Goal: Information Seeking & Learning: Learn about a topic

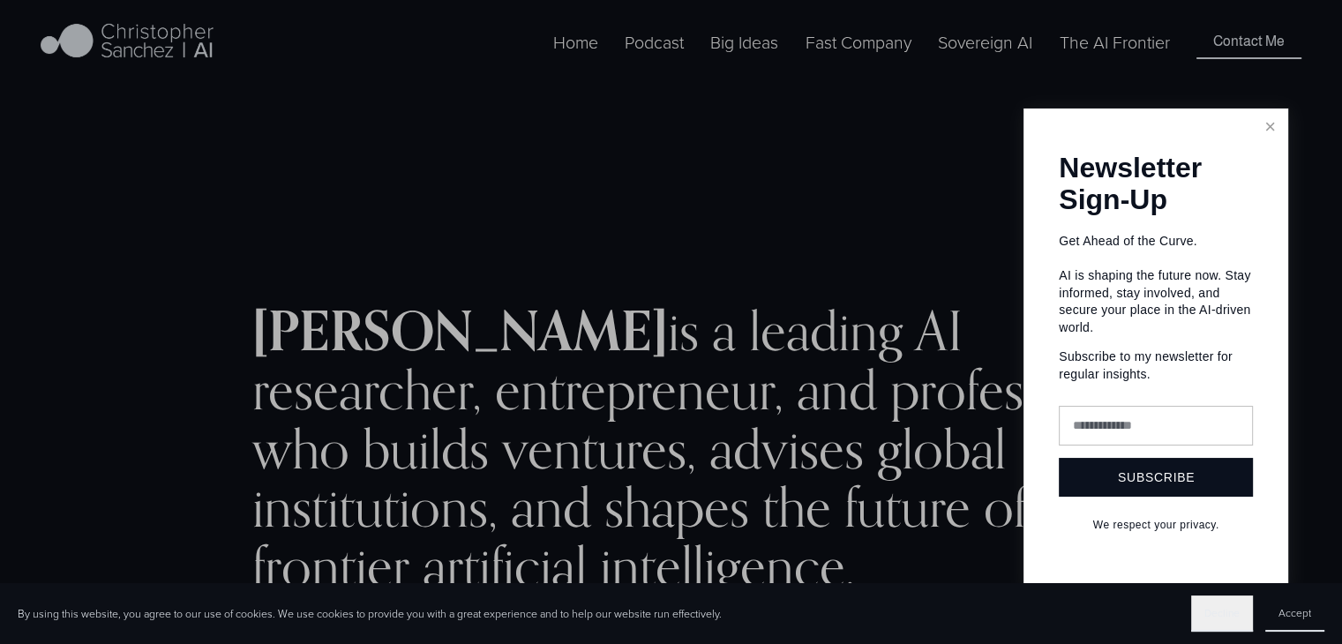
click at [1226, 618] on span "Decline" at bounding box center [1221, 612] width 35 height 15
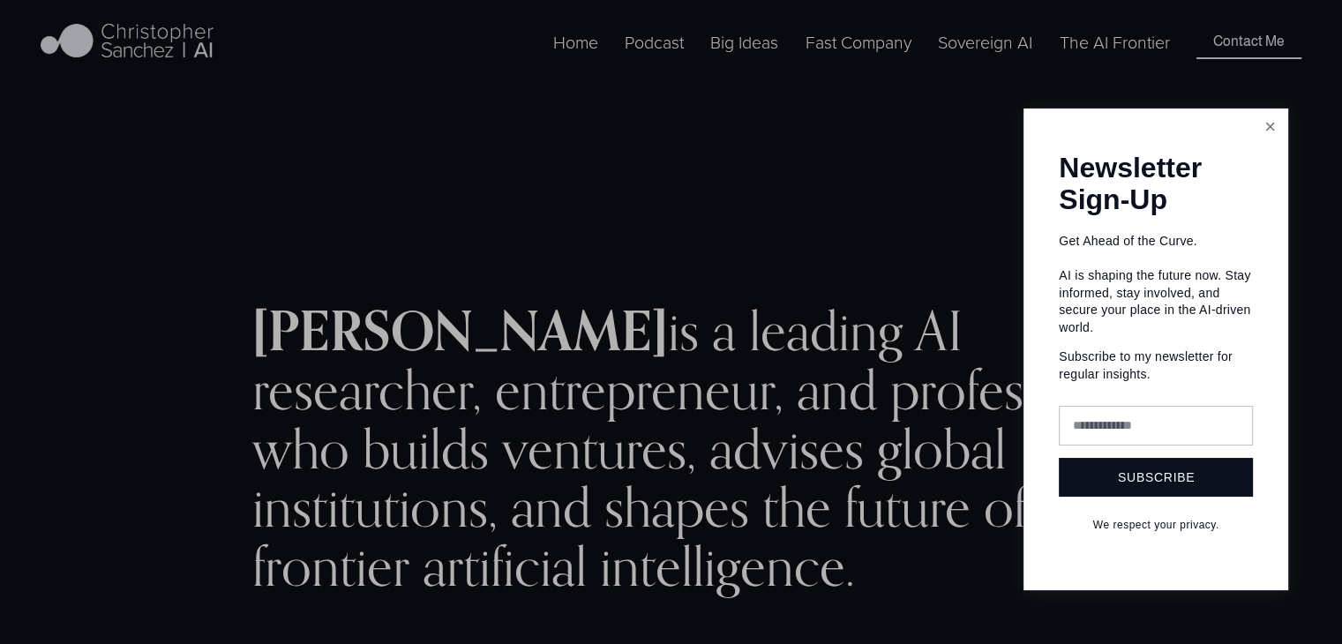
click at [1274, 118] on link "Close" at bounding box center [1269, 126] width 31 height 31
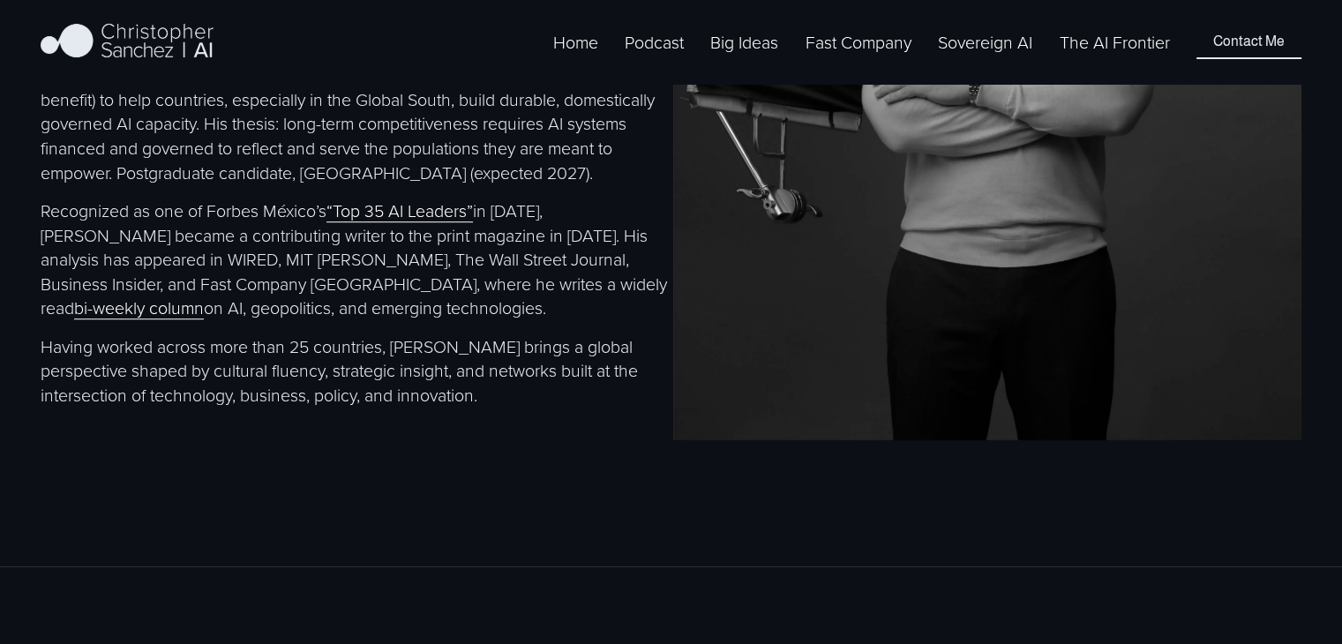
scroll to position [1235, 0]
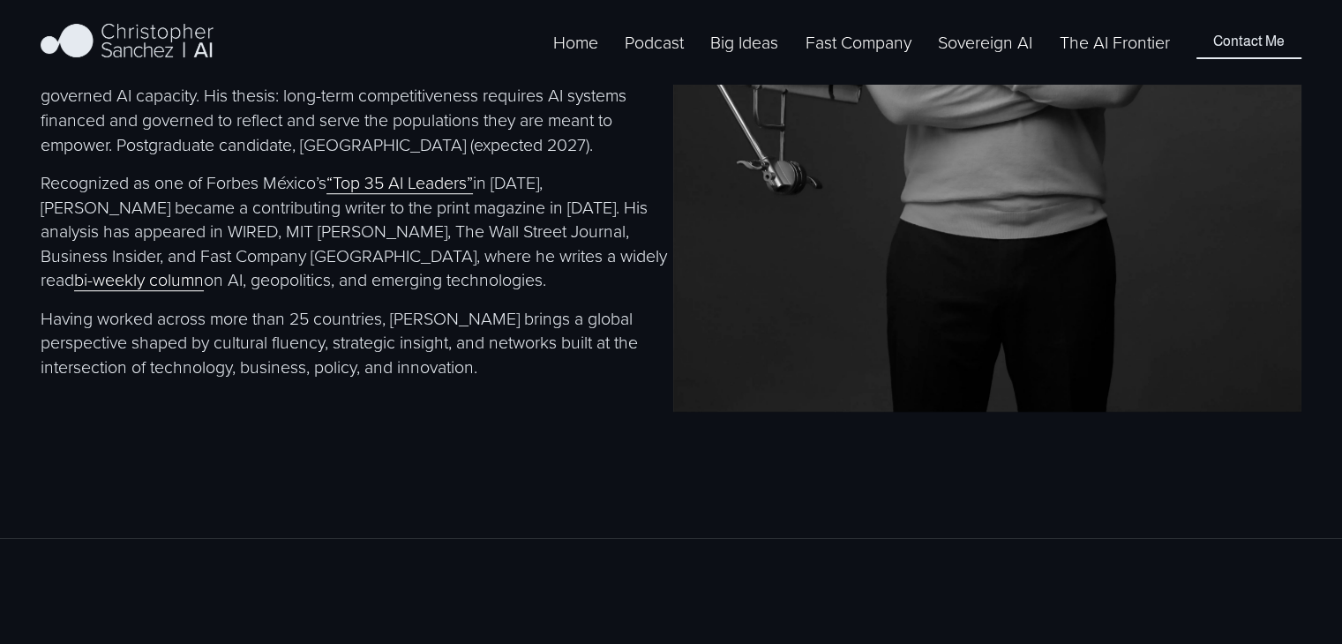
click at [413, 194] on link "“Top 35 AI Leaders”" at bounding box center [399, 182] width 146 height 24
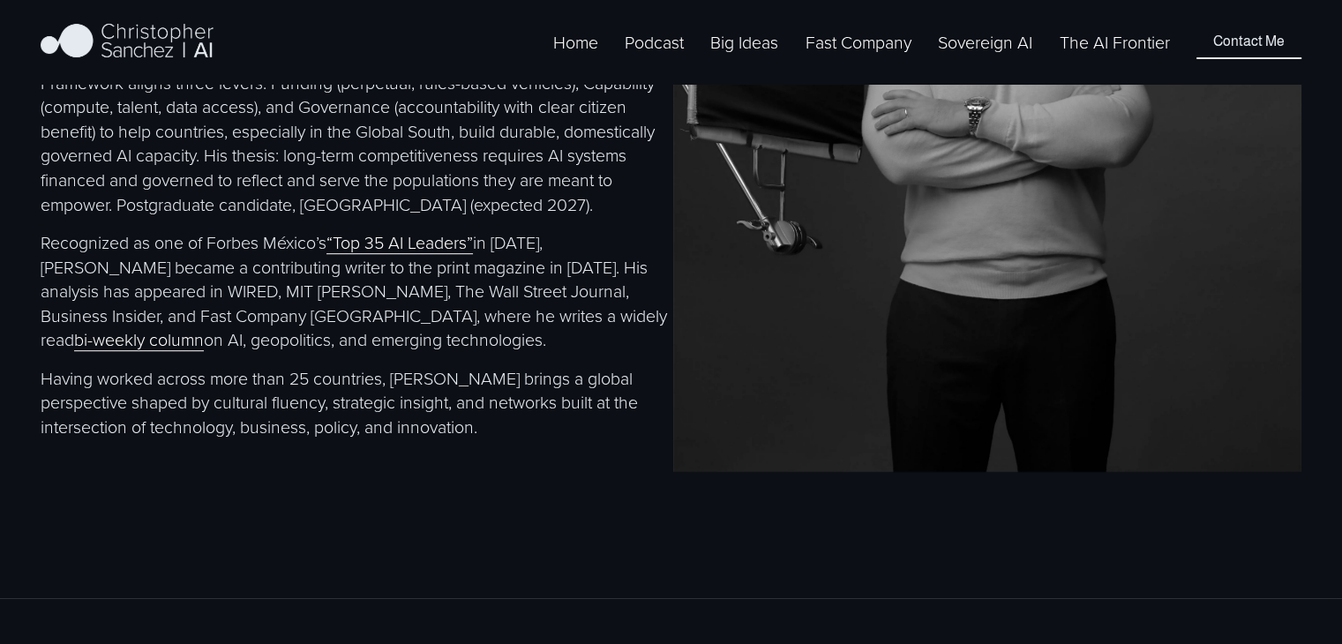
scroll to position [1059, 0]
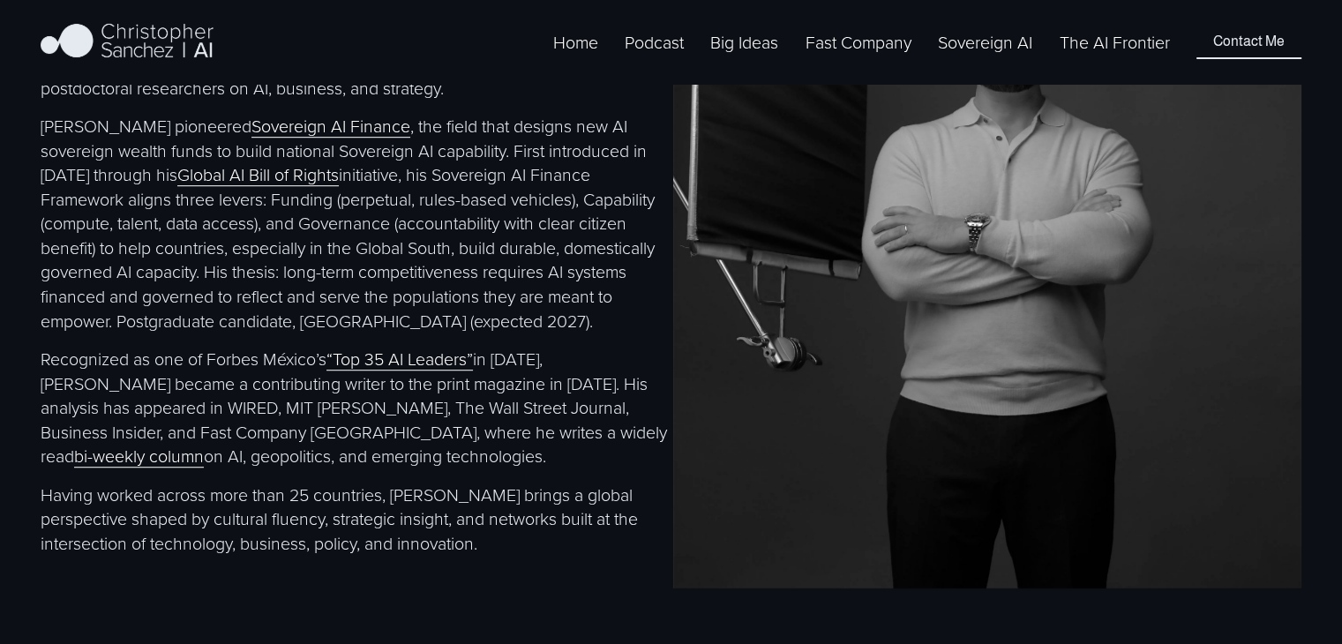
click at [204, 465] on link "bi-weekly column" at bounding box center [139, 456] width 130 height 24
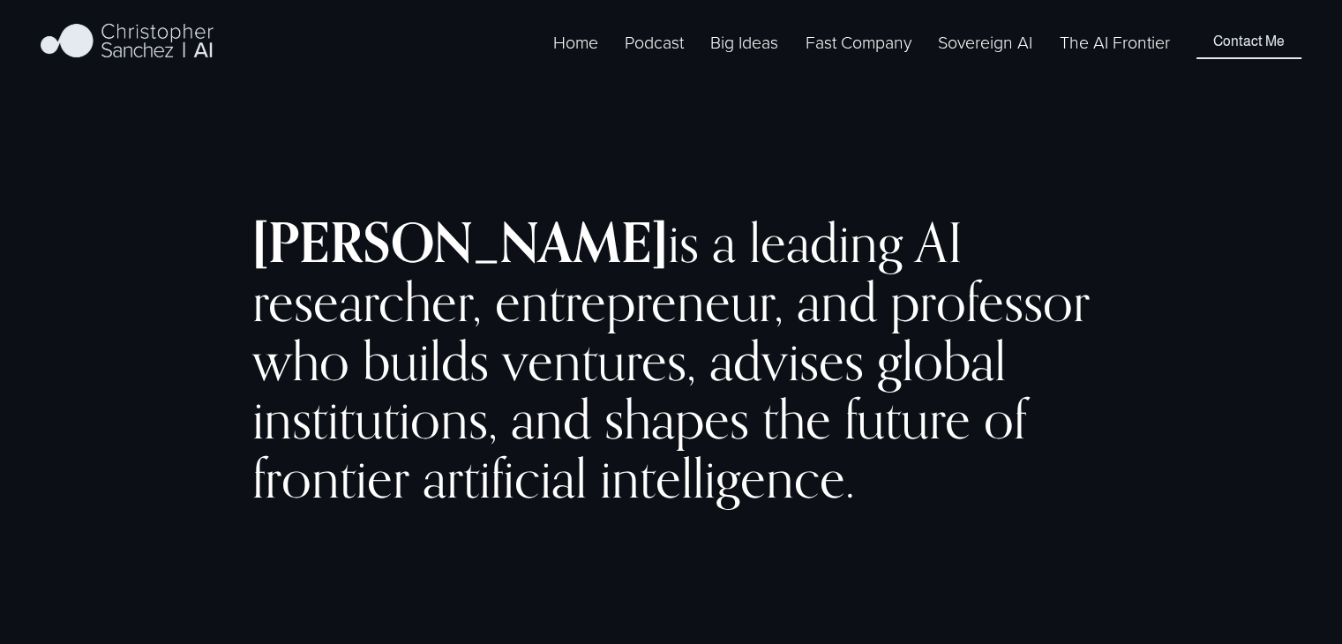
scroll to position [0, 0]
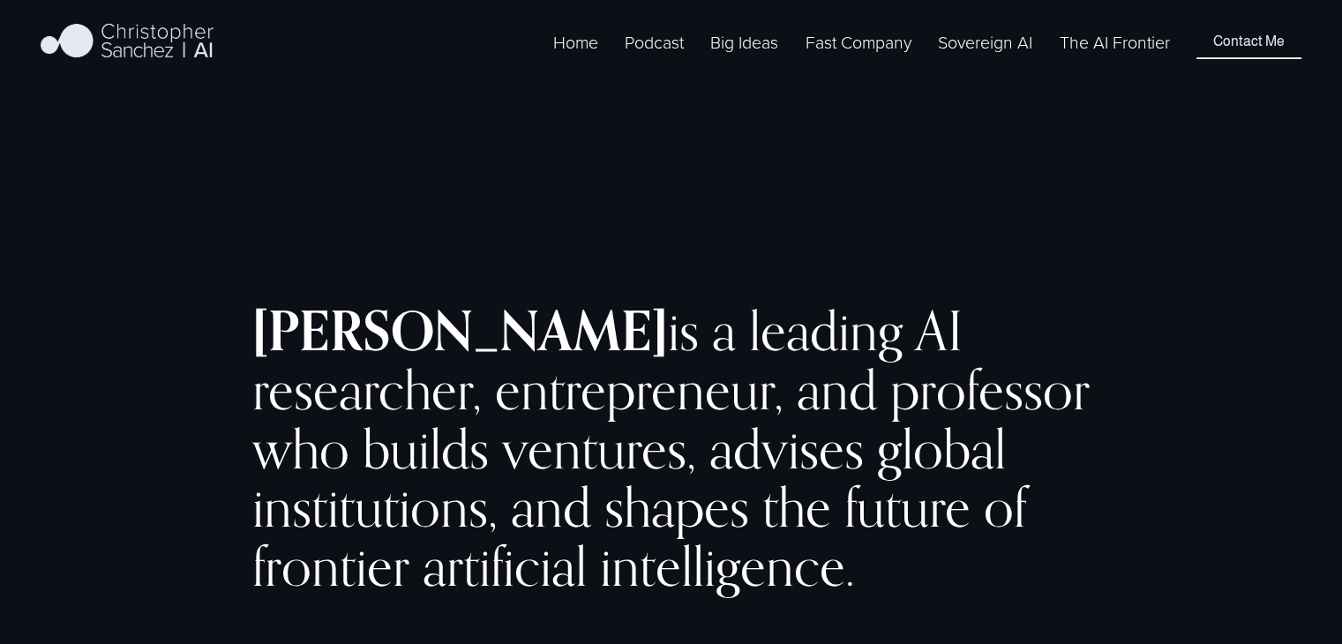
click at [563, 56] on link "Home" at bounding box center [575, 41] width 45 height 27
click at [1124, 56] on link "The AI Frontier" at bounding box center [1115, 41] width 110 height 27
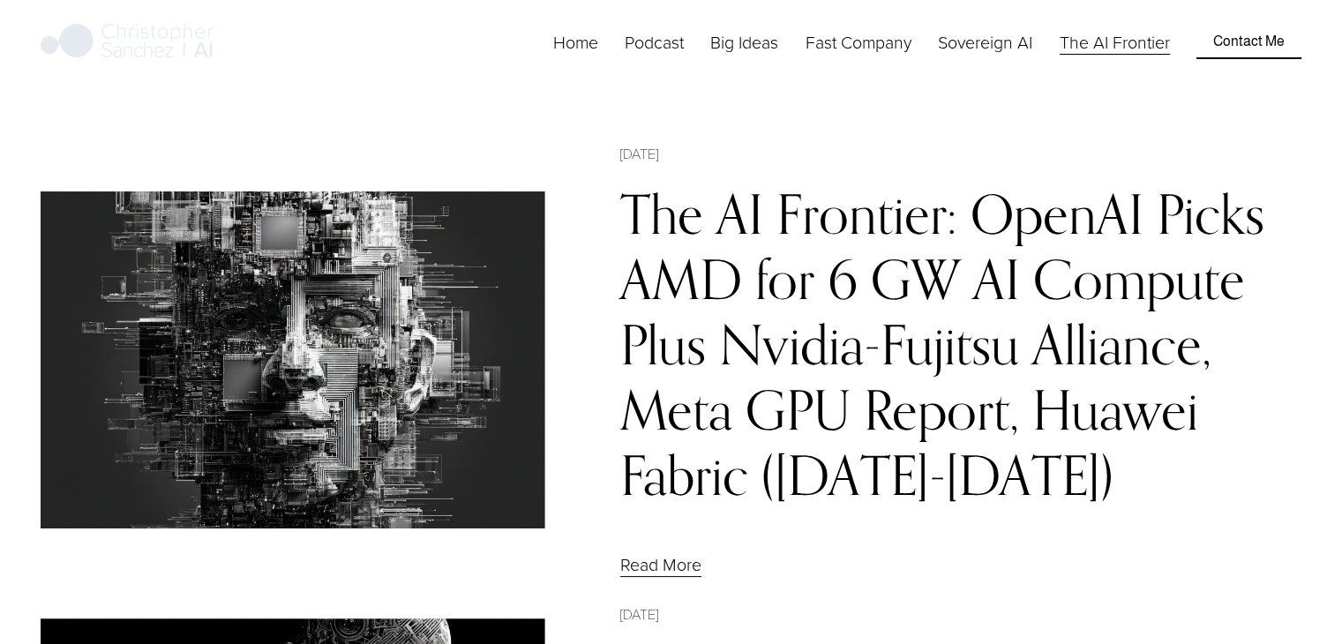
click at [1004, 56] on link "Sovereign AI" at bounding box center [985, 41] width 94 height 27
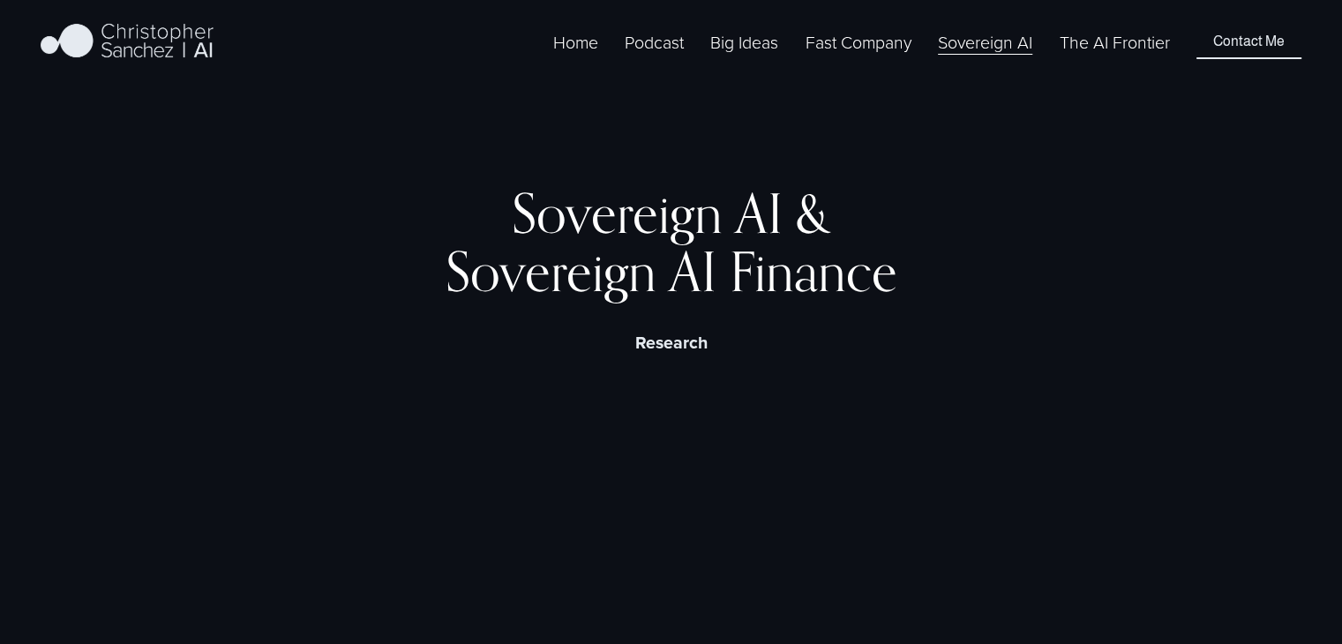
click at [726, 55] on span "Big Ideas" at bounding box center [744, 42] width 68 height 25
click at [0, 0] on span "BI 2024" at bounding box center [0, 0] width 0 height 0
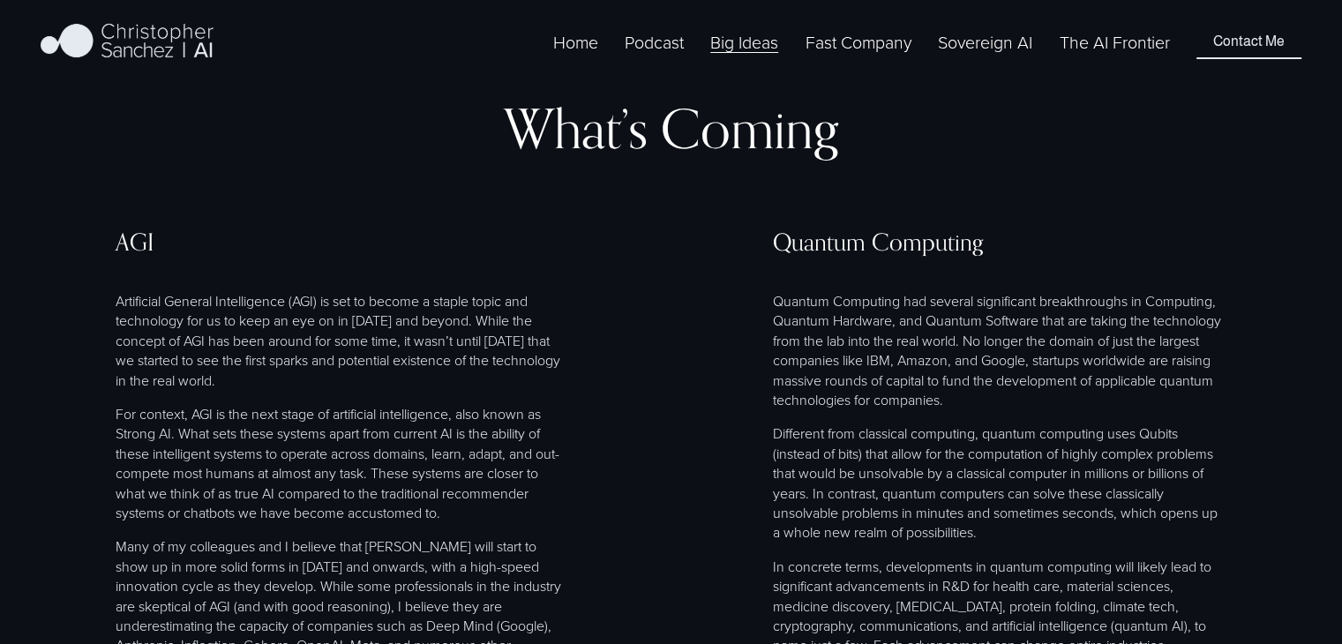
scroll to position [706, 0]
